Goal: Task Accomplishment & Management: Manage account settings

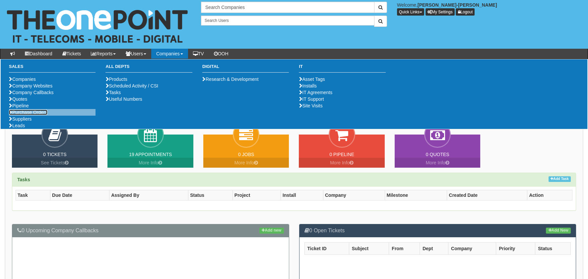
click at [31, 115] on link "Purchase Orders" at bounding box center [28, 112] width 38 height 5
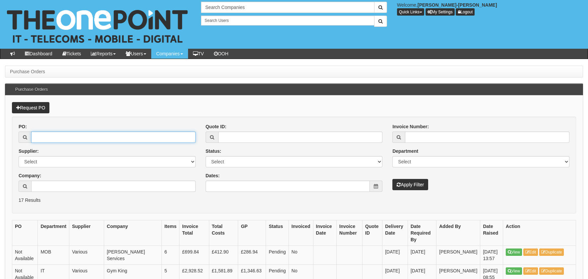
drag, startPoint x: 121, startPoint y: 133, endPoint x: 127, endPoint y: 135, distance: 6.2
click at [121, 133] on input "PO:" at bounding box center [113, 137] width 164 height 11
paste input "19378"
type input "19378"
click at [413, 184] on button "Apply Filter" at bounding box center [410, 184] width 36 height 11
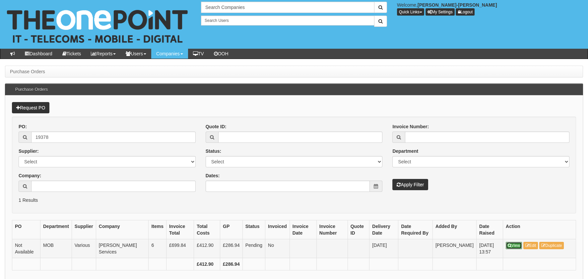
click at [509, 245] on icon at bounding box center [509, 246] width 4 height 4
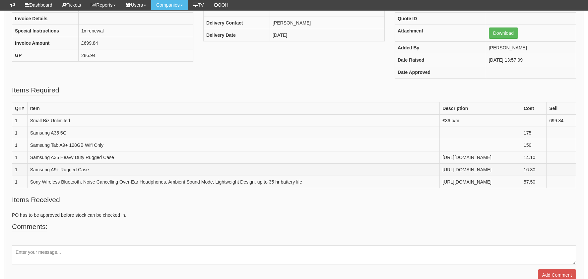
scroll to position [137, 0]
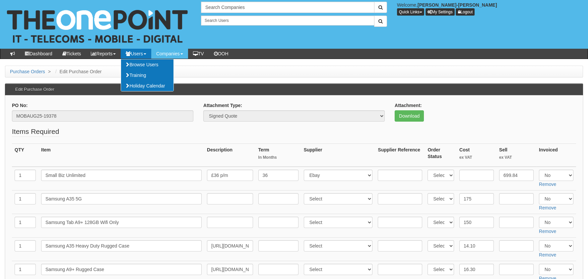
scroll to position [165, 0]
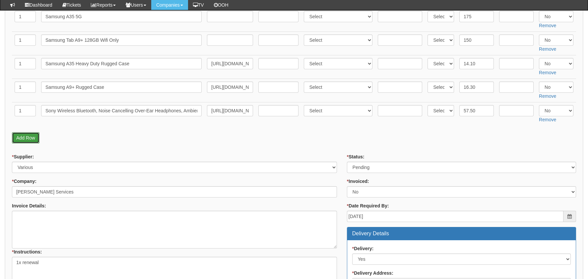
click at [32, 136] on link "Add Row" at bounding box center [26, 137] width 28 height 11
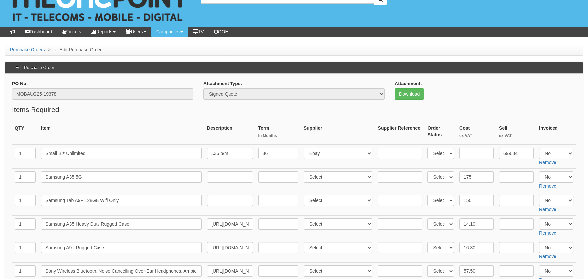
scroll to position [66, 0]
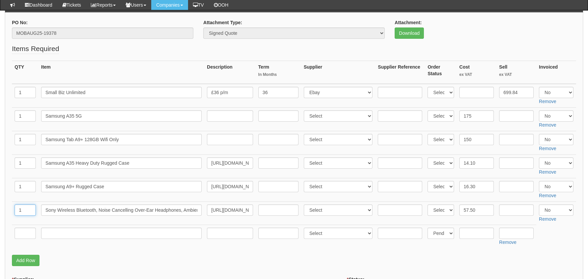
drag, startPoint x: 27, startPoint y: 211, endPoint x: 0, endPoint y: 211, distance: 26.8
click at [27, 230] on input "text" at bounding box center [25, 233] width 21 height 11
paste input "1"
type input "1"
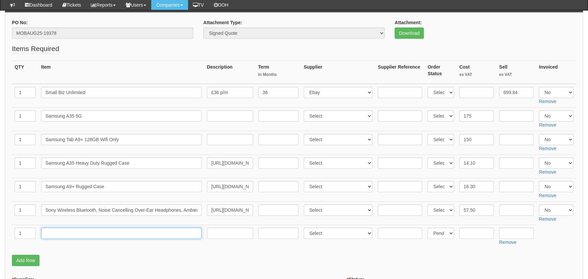
click at [73, 232] on input "text" at bounding box center [121, 233] width 160 height 11
type input "Delivery"
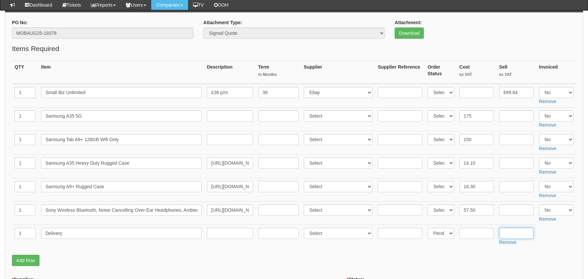
click at [514, 230] on input "text" at bounding box center [516, 233] width 34 height 11
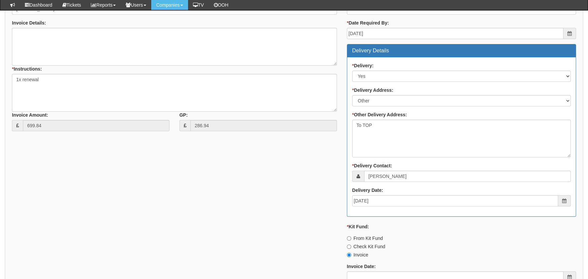
scroll to position [464, 0]
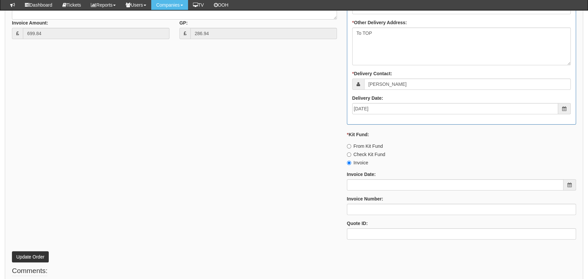
type input "12.50"
click at [31, 258] on button "Update Order" at bounding box center [30, 256] width 37 height 11
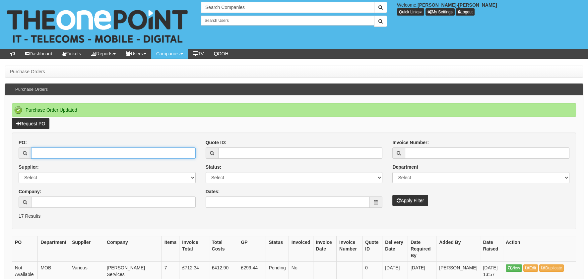
drag, startPoint x: 48, startPoint y: 157, endPoint x: 51, endPoint y: 159, distance: 4.3
click at [47, 156] on input "PO:" at bounding box center [113, 153] width 164 height 11
paste input "19378"
type input "19378"
click at [409, 195] on div "Invoice Number: Department Select Mobiles IT Telecoms Marketing Digital Interna…" at bounding box center [480, 172] width 187 height 67
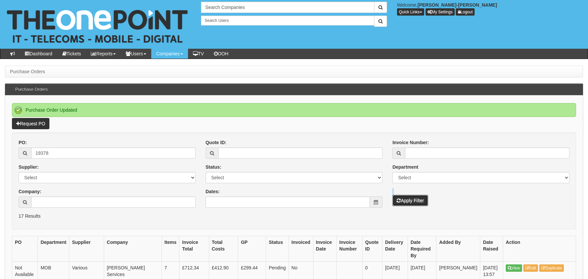
drag, startPoint x: 409, startPoint y: 195, endPoint x: 409, endPoint y: 199, distance: 4.7
click at [409, 199] on button "Apply Filter" at bounding box center [410, 200] width 36 height 11
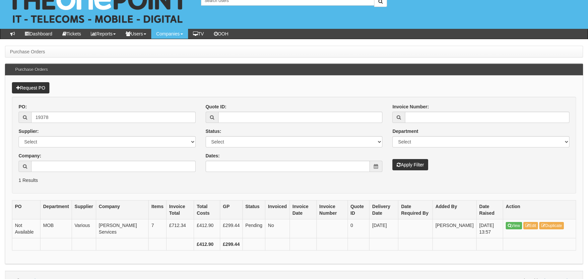
scroll to position [31, 0]
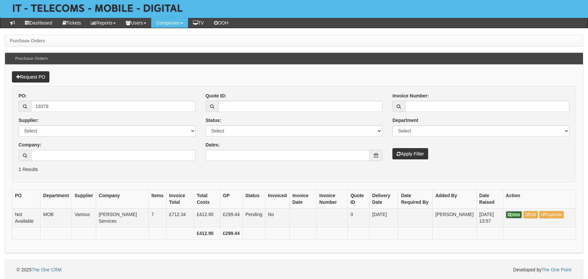
click at [513, 216] on link "View" at bounding box center [513, 214] width 16 height 7
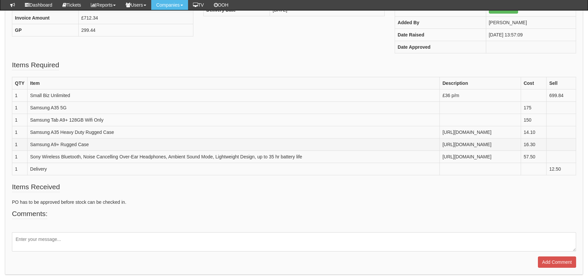
scroll to position [165, 0]
